Goal: Task Accomplishment & Management: Use online tool/utility

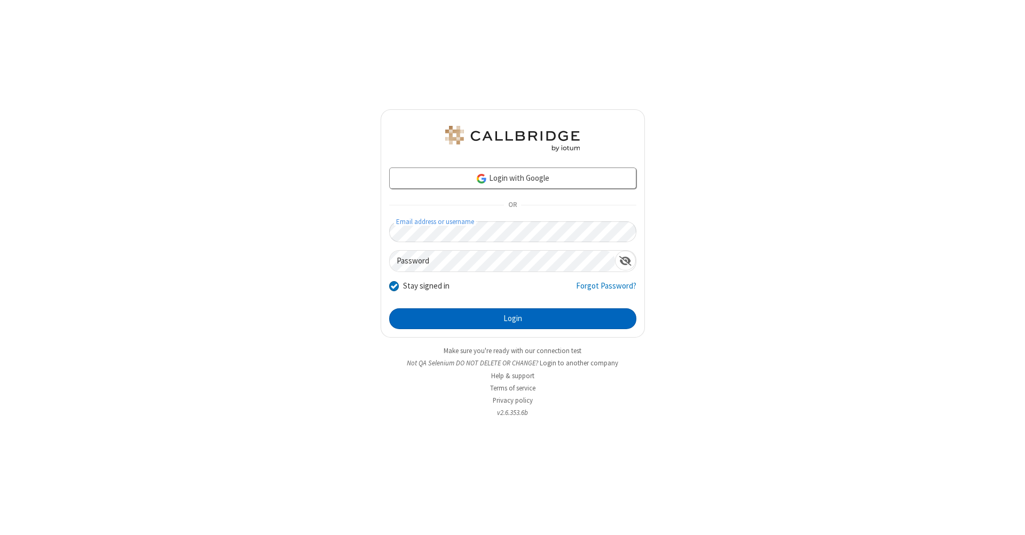
click at [512, 319] on button "Login" at bounding box center [512, 319] width 247 height 21
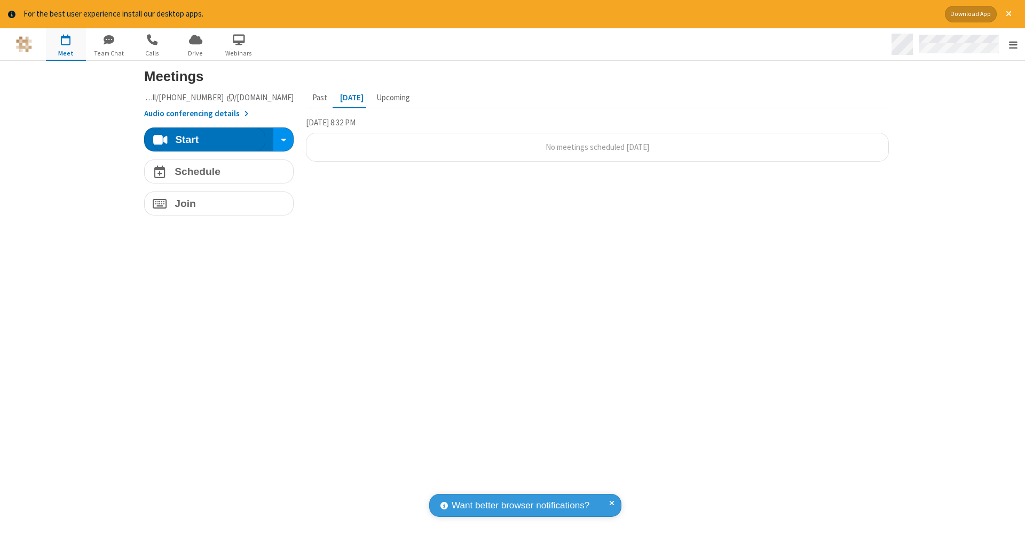
click at [1013, 45] on span "Open menu" at bounding box center [1013, 44] width 9 height 11
click at [66, 44] on span "button" at bounding box center [66, 39] width 40 height 18
click at [215, 171] on h4 "Schedule" at bounding box center [198, 172] width 46 height 10
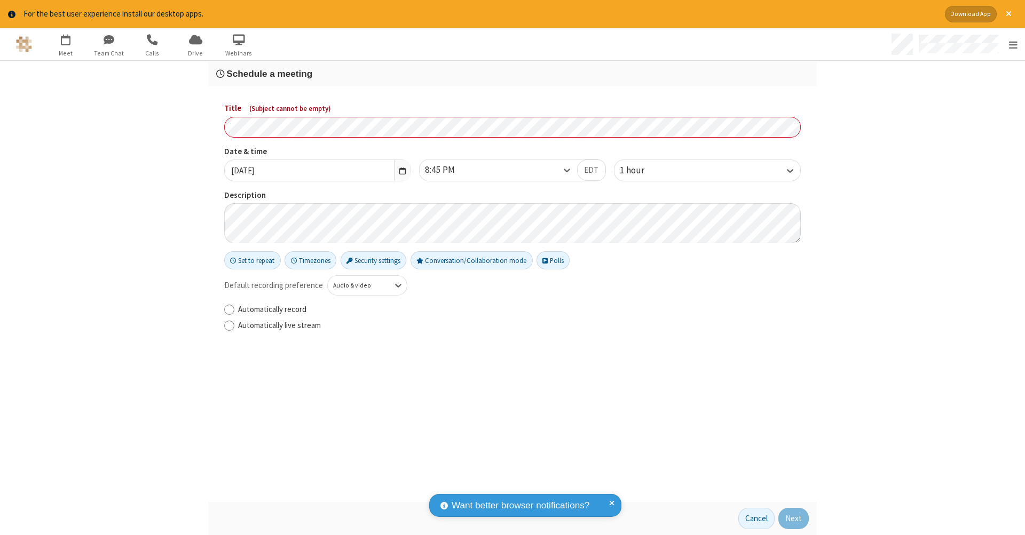
click at [508, 73] on h3 "Schedule a meeting" at bounding box center [512, 74] width 592 height 10
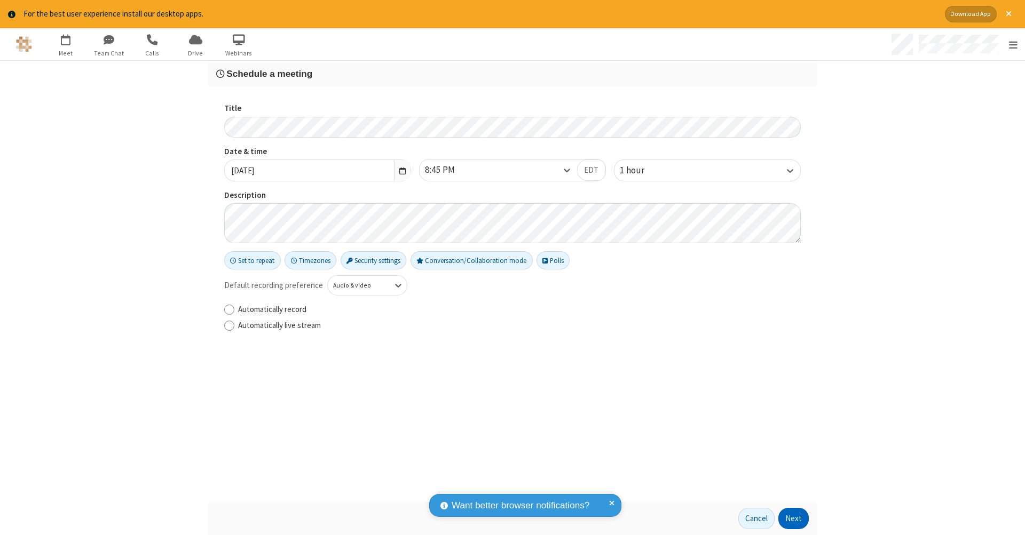
click at [790, 519] on button "Next" at bounding box center [793, 518] width 30 height 21
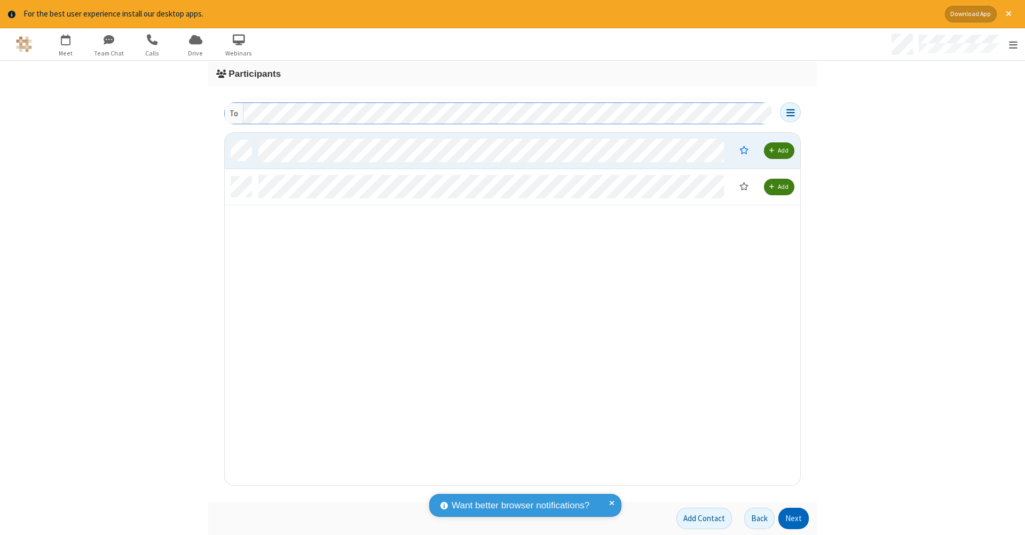
click at [790, 519] on button "Next" at bounding box center [793, 518] width 30 height 21
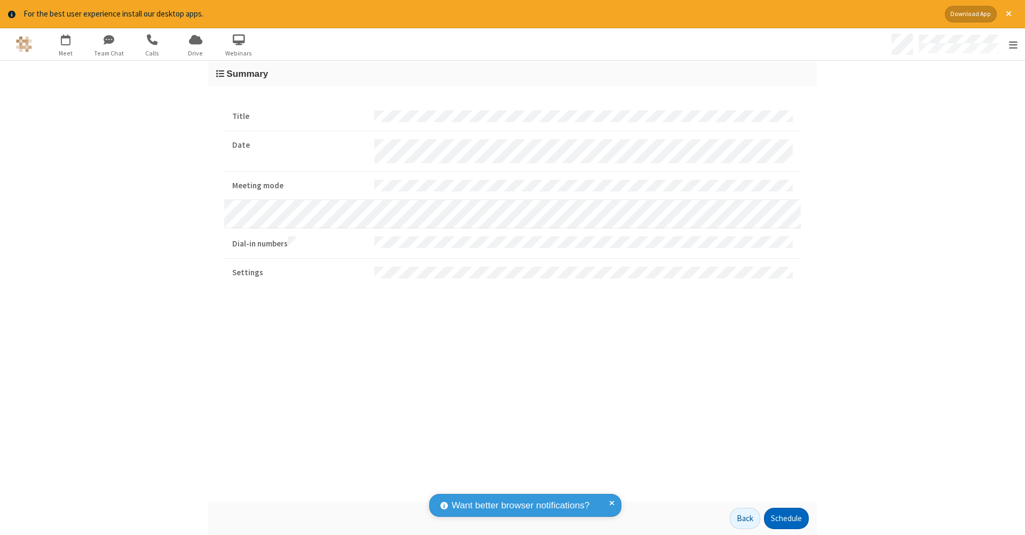
click at [782, 519] on button "Schedule" at bounding box center [786, 518] width 45 height 21
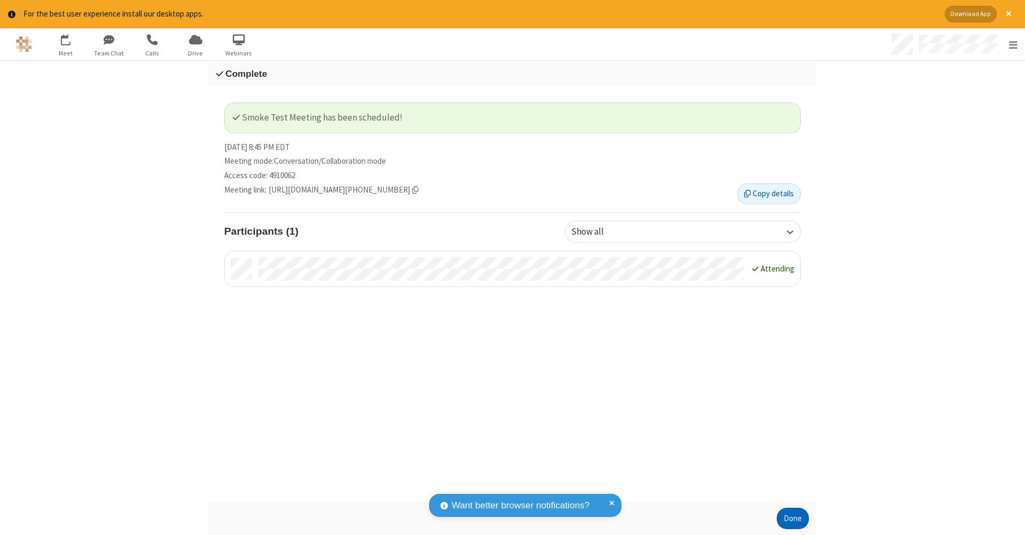
click at [789, 519] on button "Done" at bounding box center [793, 518] width 32 height 21
